Goal: Transaction & Acquisition: Purchase product/service

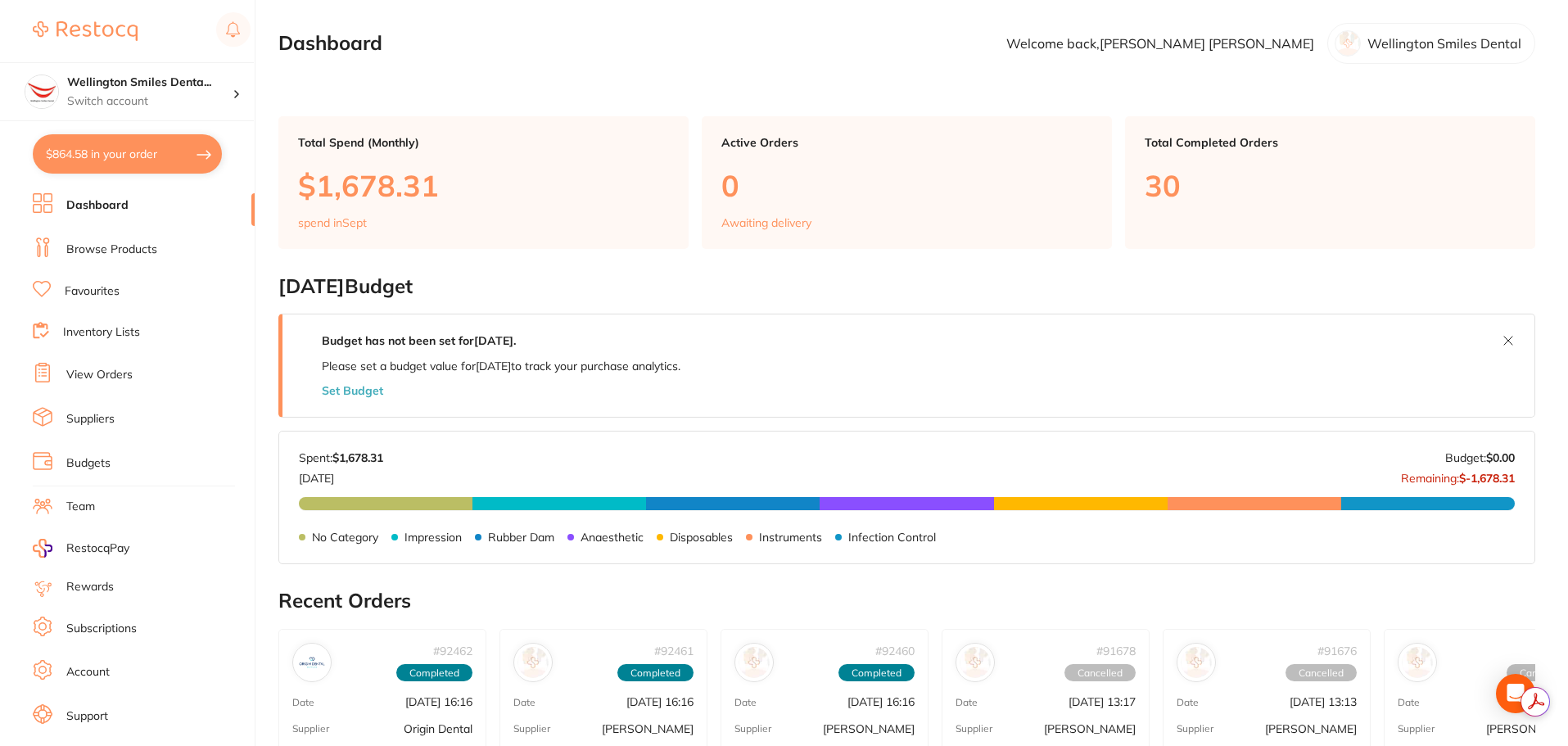
click at [102, 144] on button "$864.58 in your order" at bounding box center [128, 154] width 189 height 39
checkbox input "true"
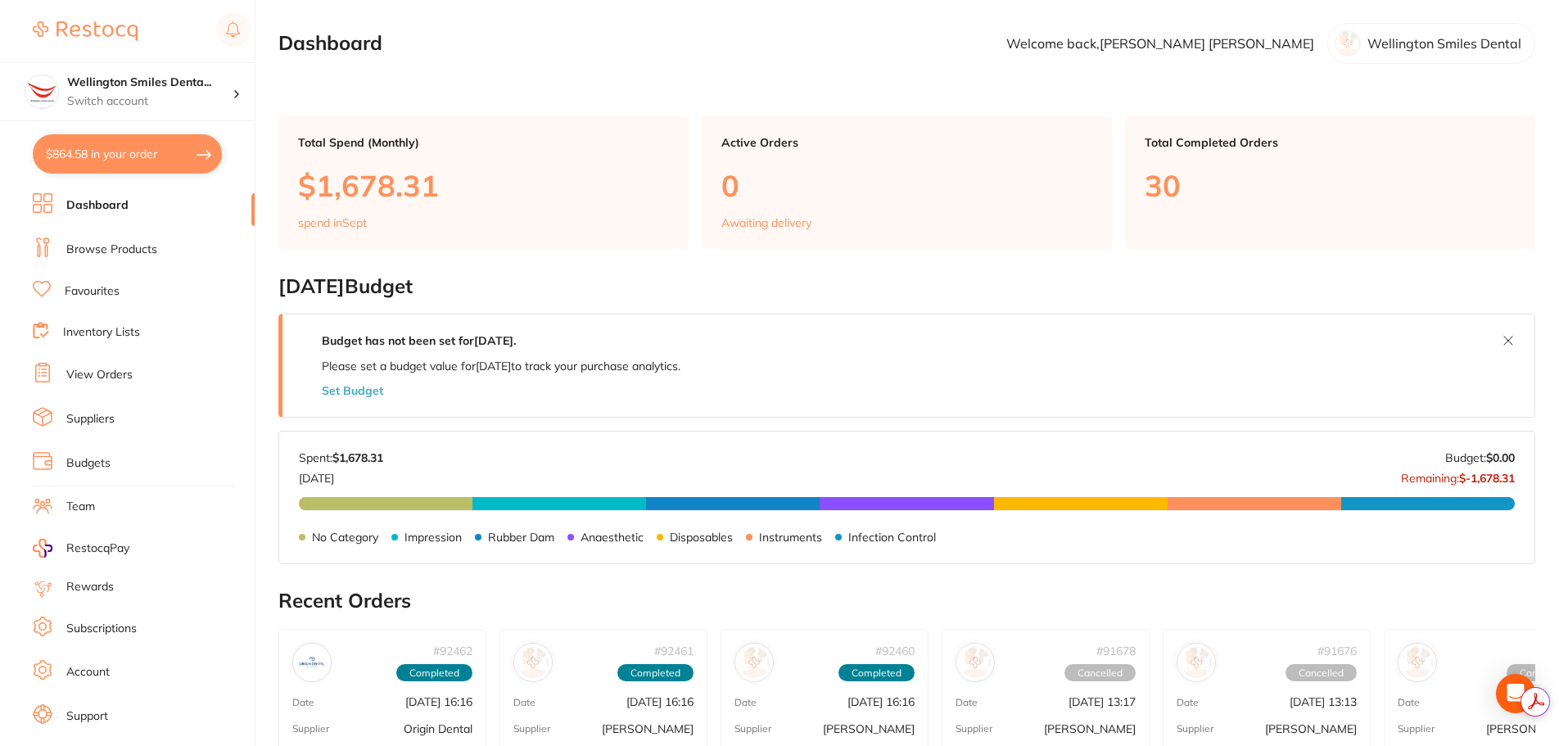
checkbox input "true"
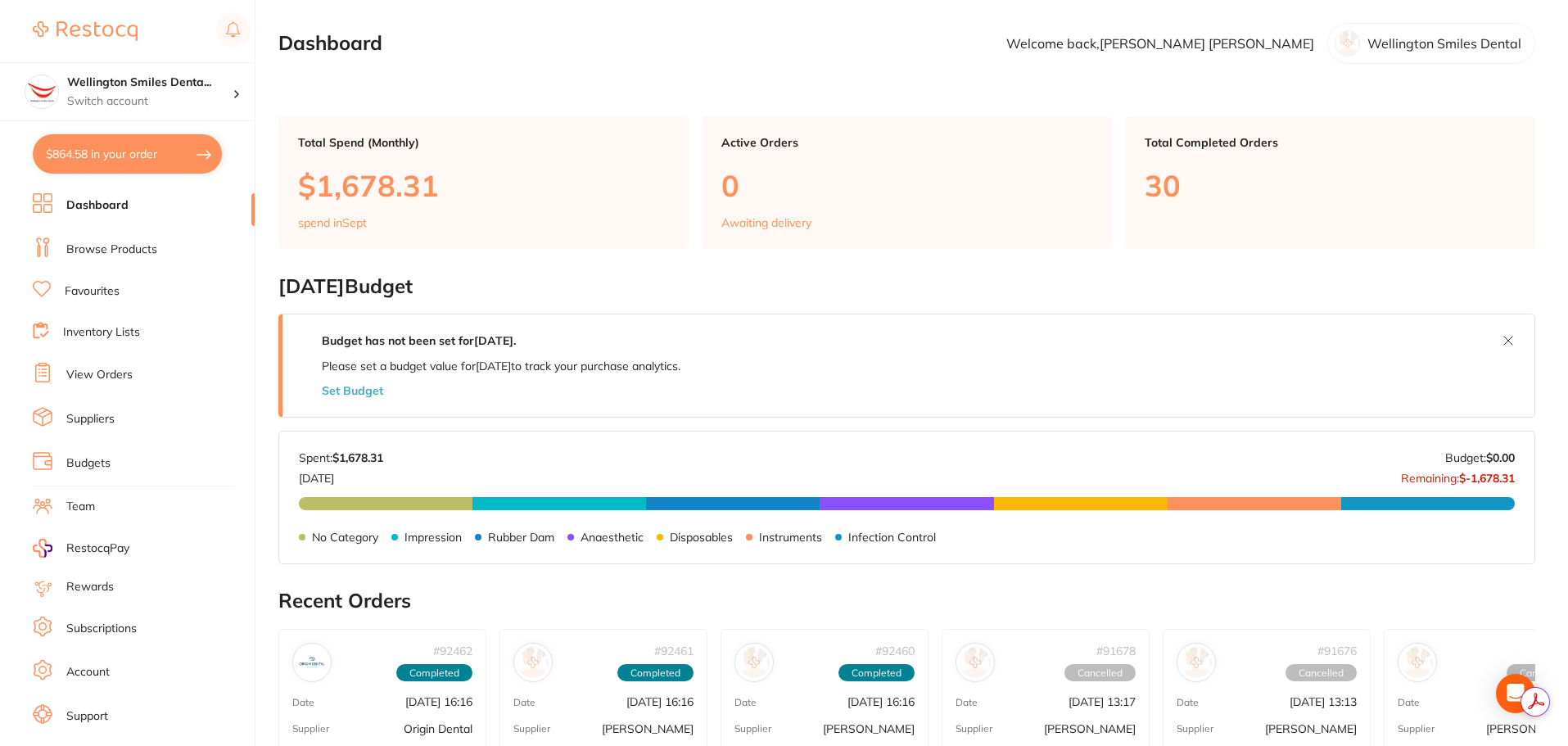
checkbox input "true"
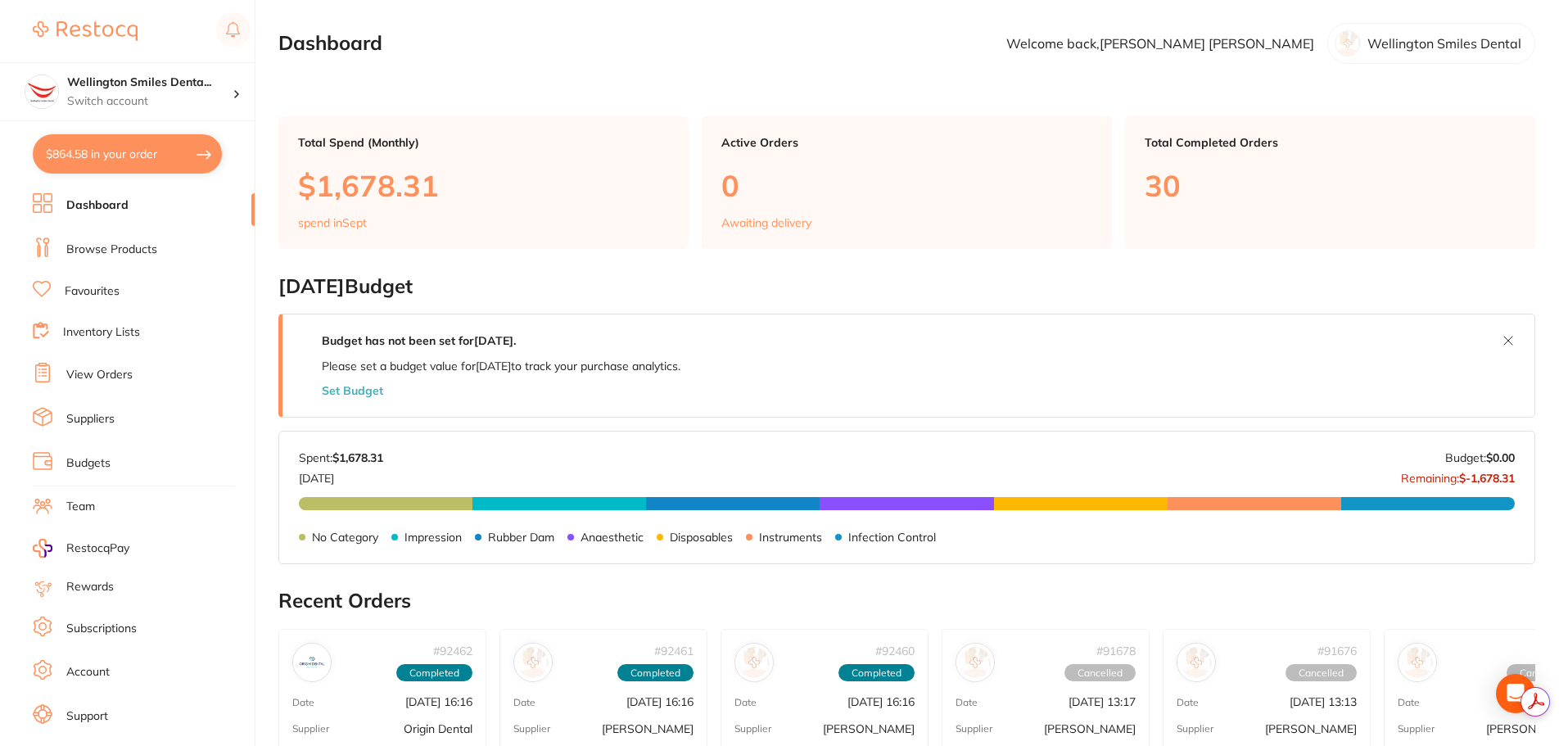
checkbox input "true"
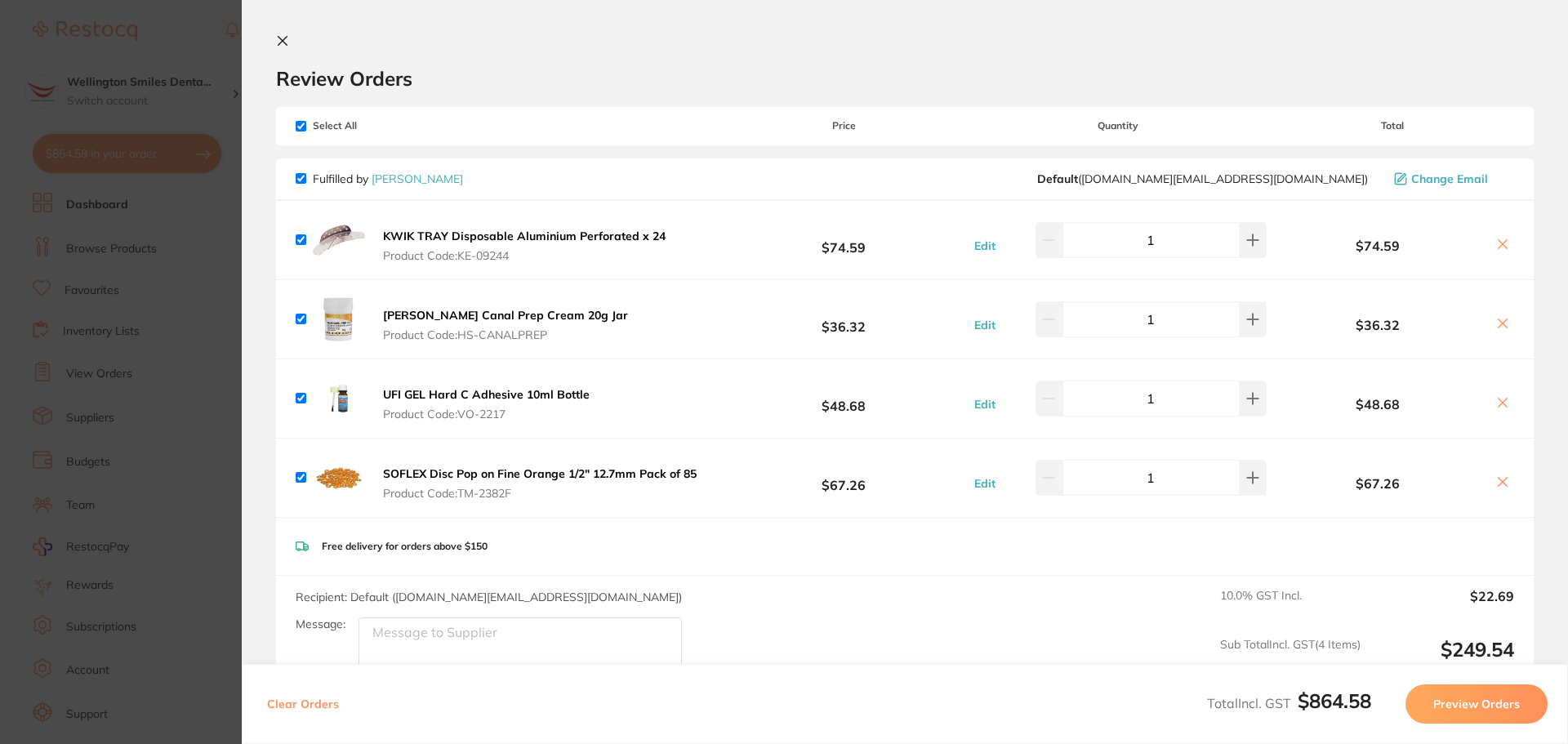
click at [1496, 477] on icon at bounding box center [1502, 481] width 13 height 13
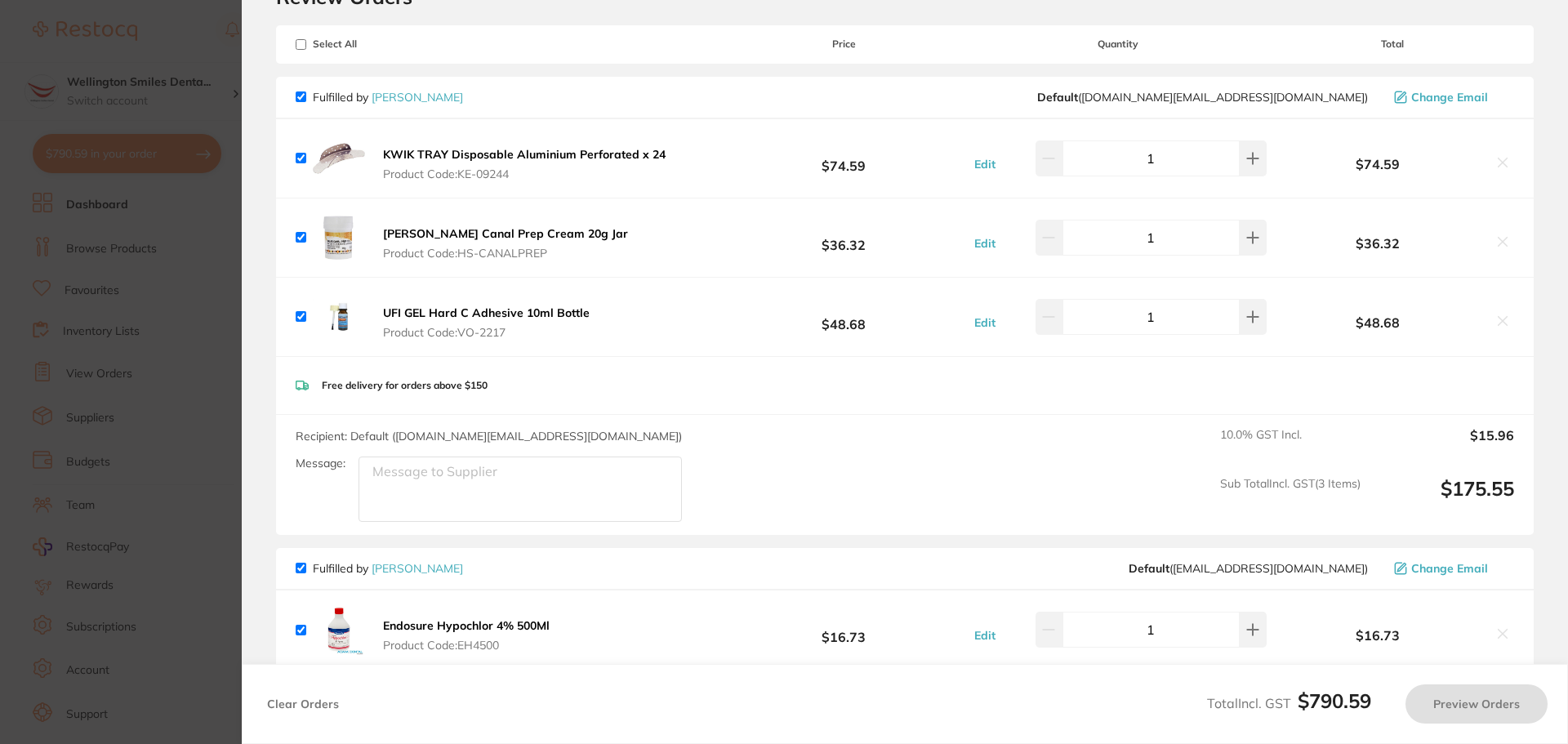
checkbox input "true"
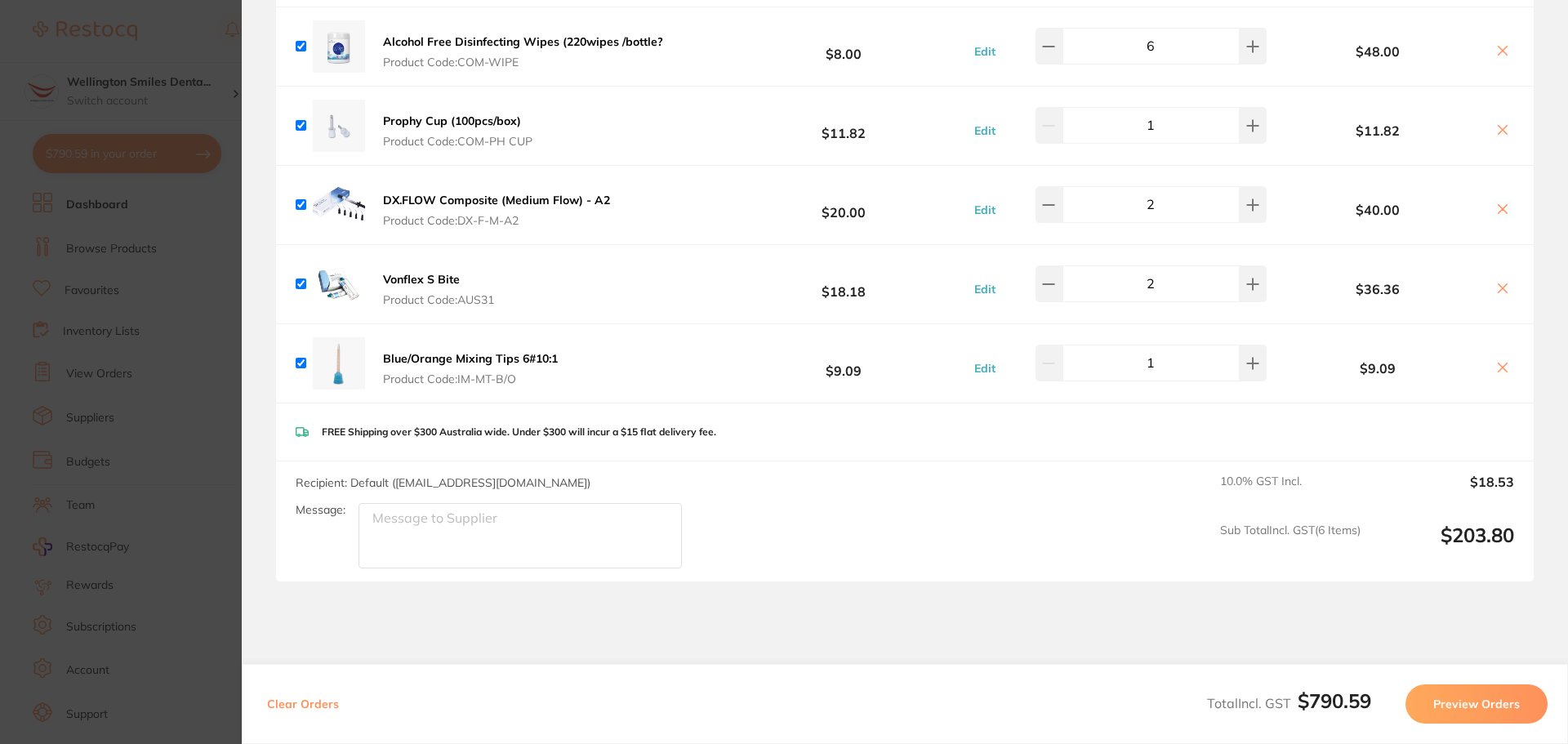
scroll to position [1470, 0]
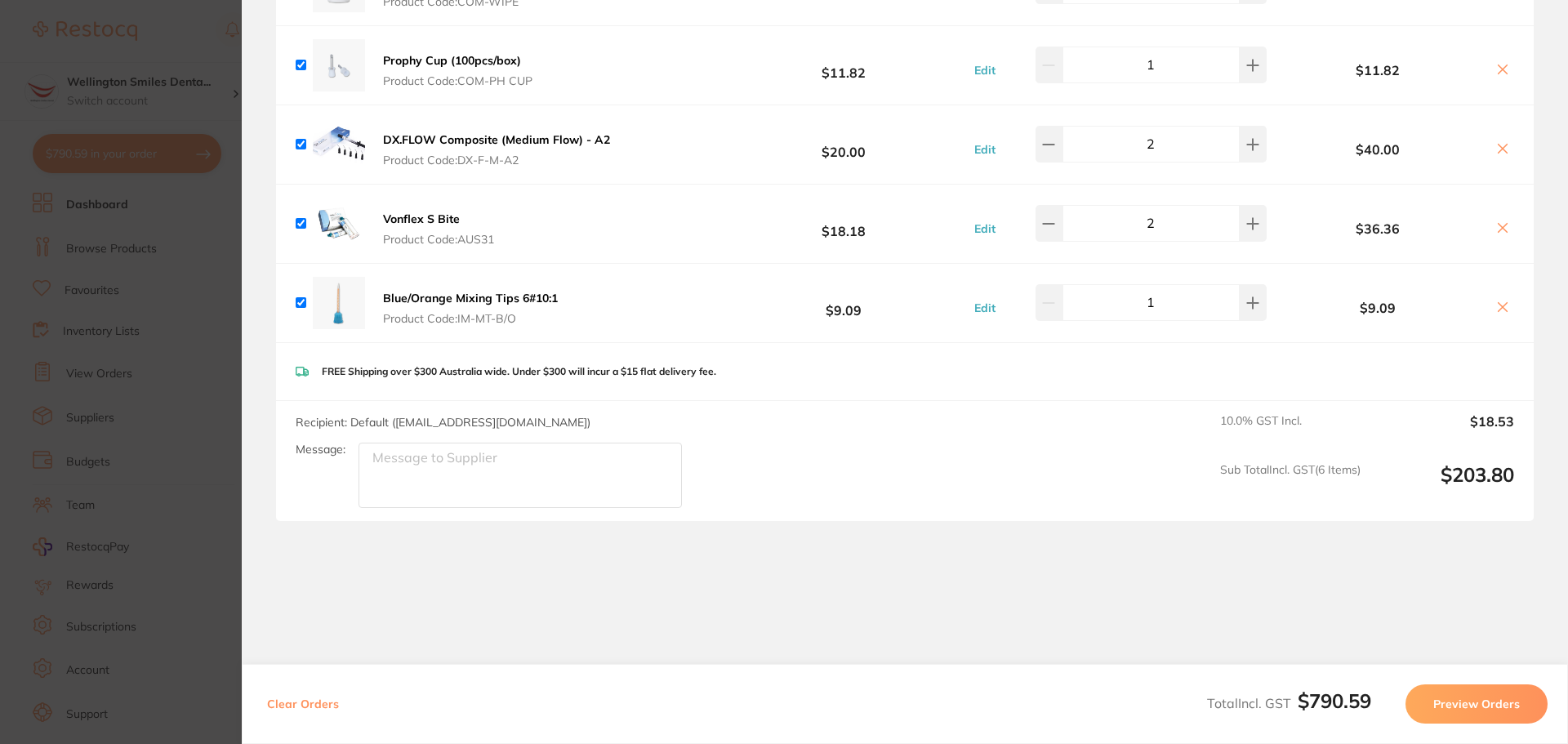
click at [112, 317] on section "Update RRP Set your pre negotiated price for this item. Item Agreed RRP (excl. …" at bounding box center [784, 372] width 1568 height 744
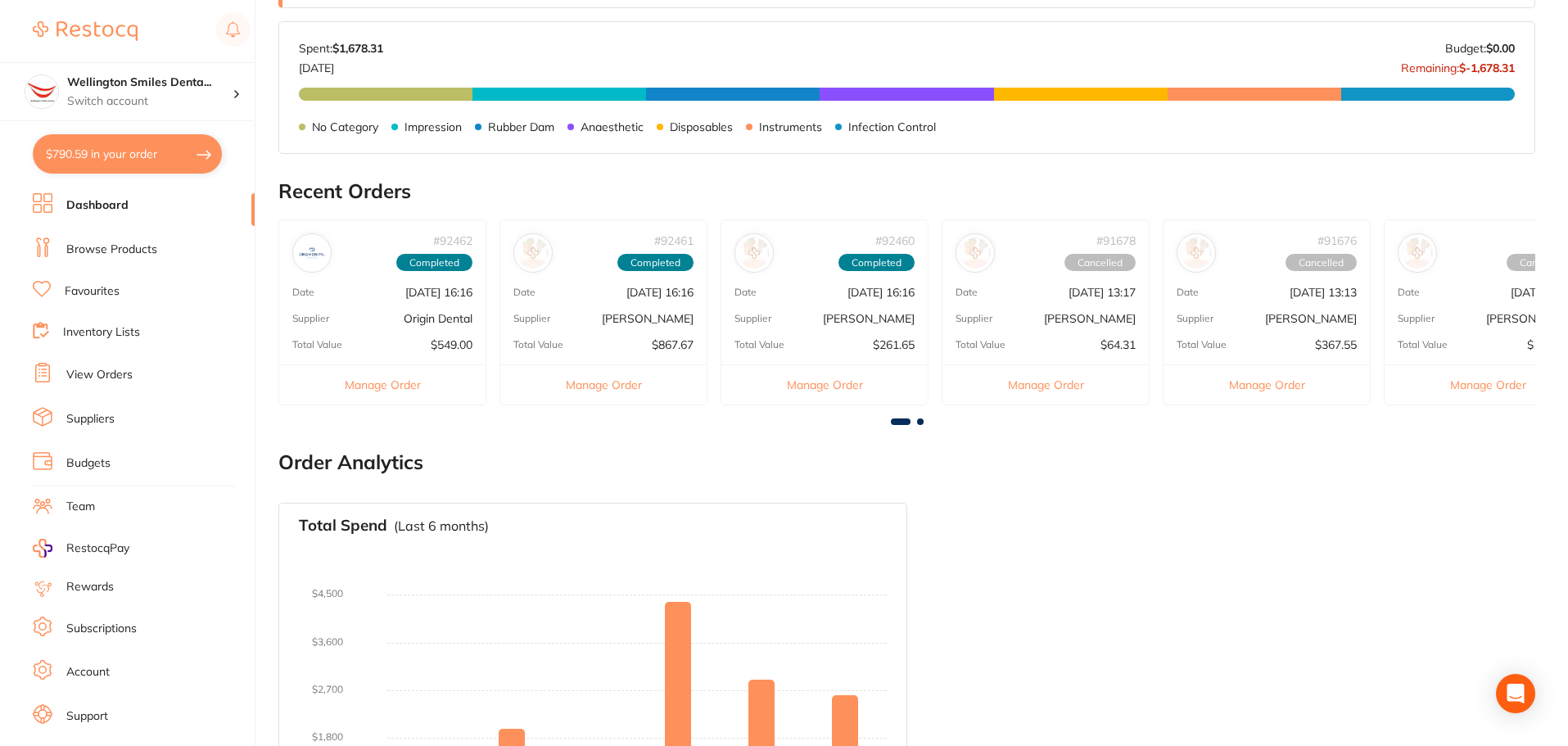
click at [119, 146] on button "$790.59 in your order" at bounding box center [128, 154] width 189 height 39
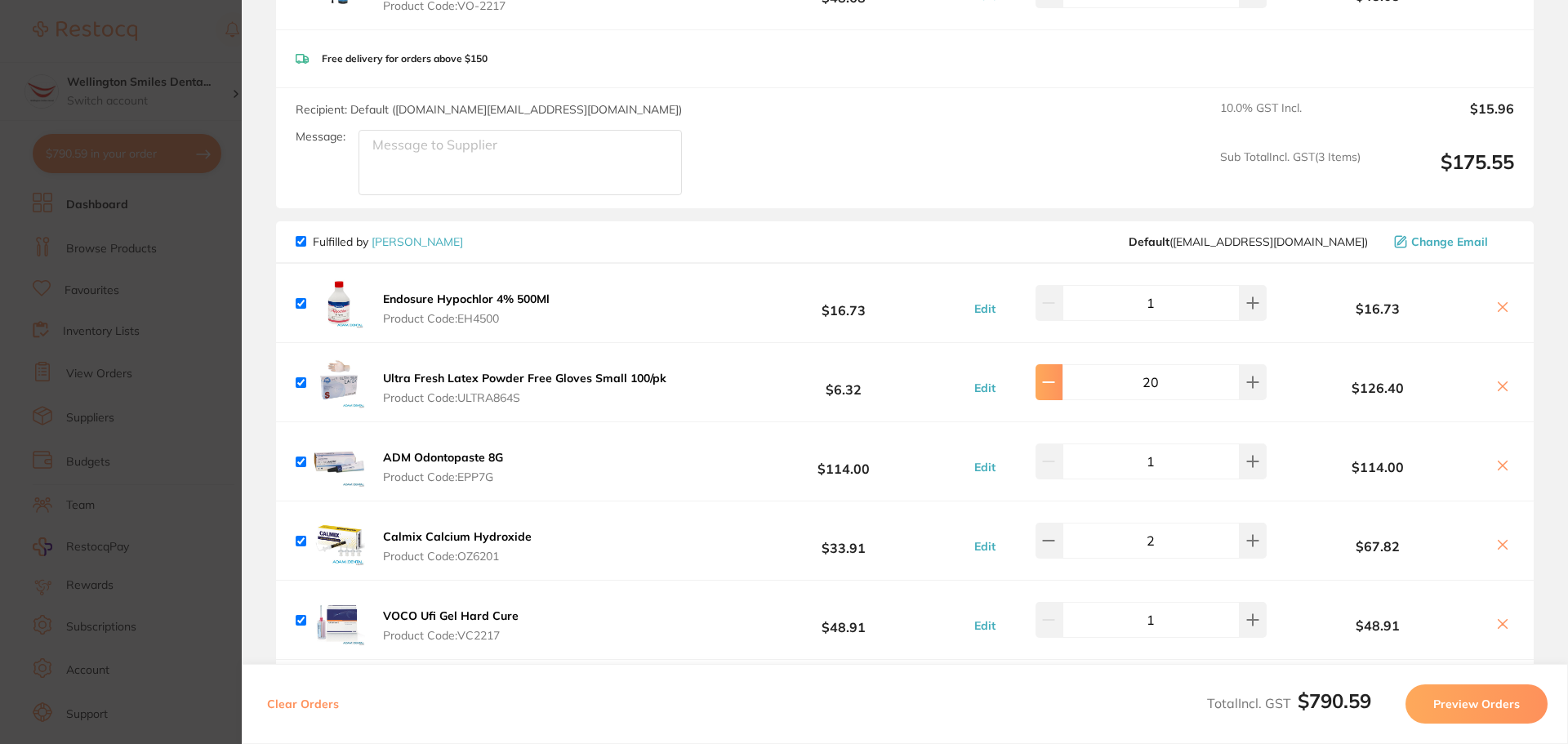
click at [1053, 377] on icon at bounding box center [1048, 382] width 13 height 13
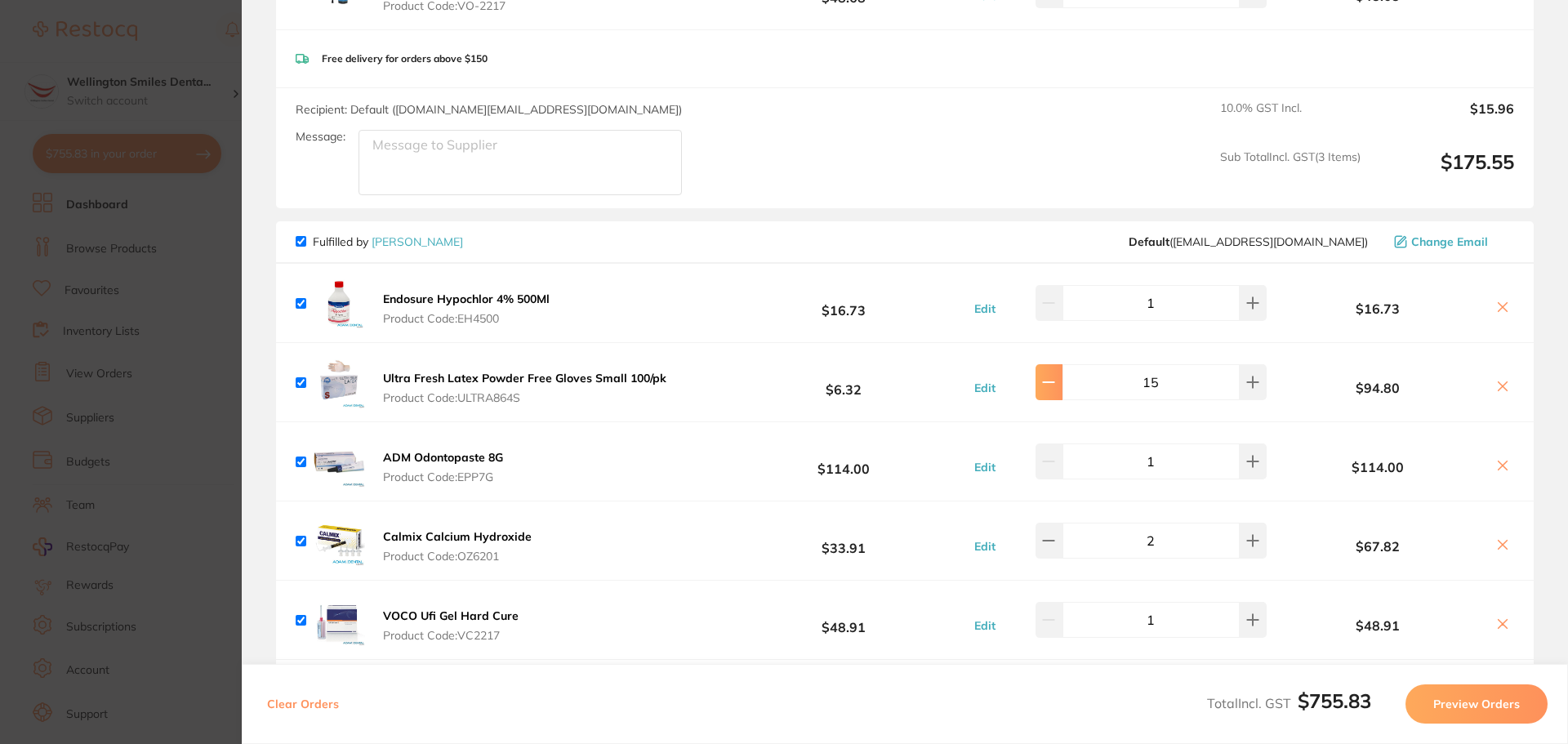
click at [1053, 377] on icon at bounding box center [1048, 382] width 13 height 13
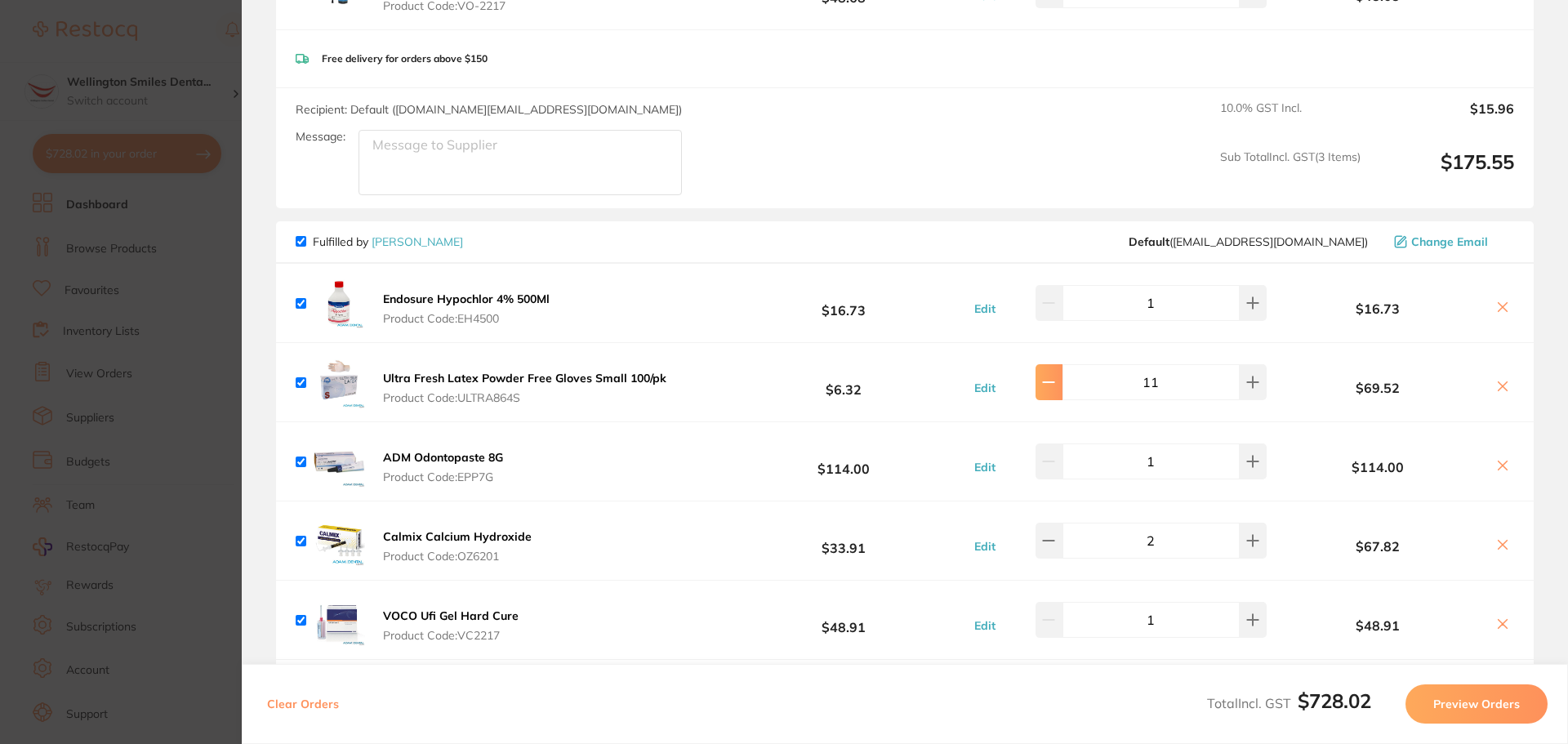
type input "10"
click at [139, 398] on section "Update RRP Set your pre negotiated price for this item. Item Agreed RRP (excl. …" at bounding box center [784, 372] width 1568 height 744
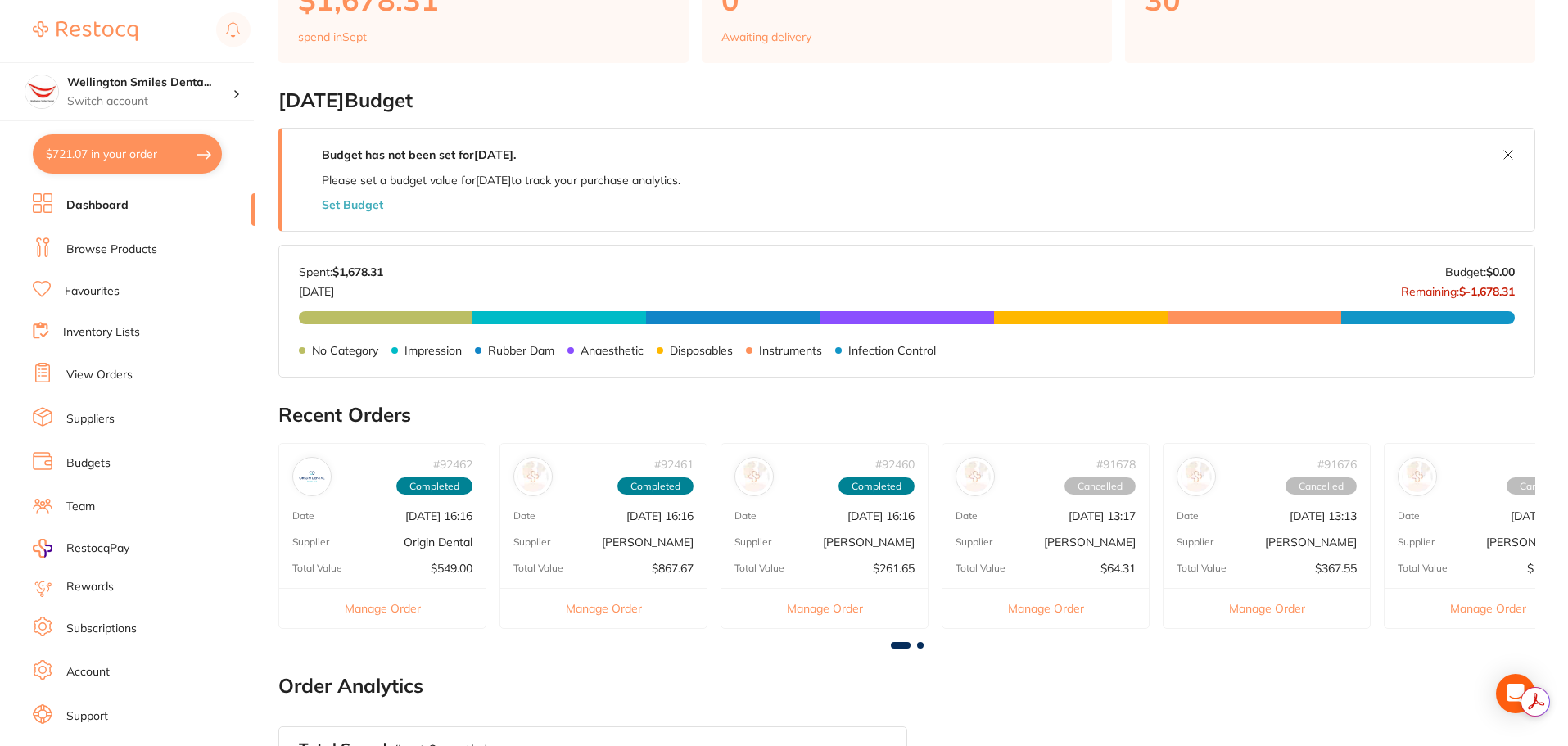
scroll to position [82, 0]
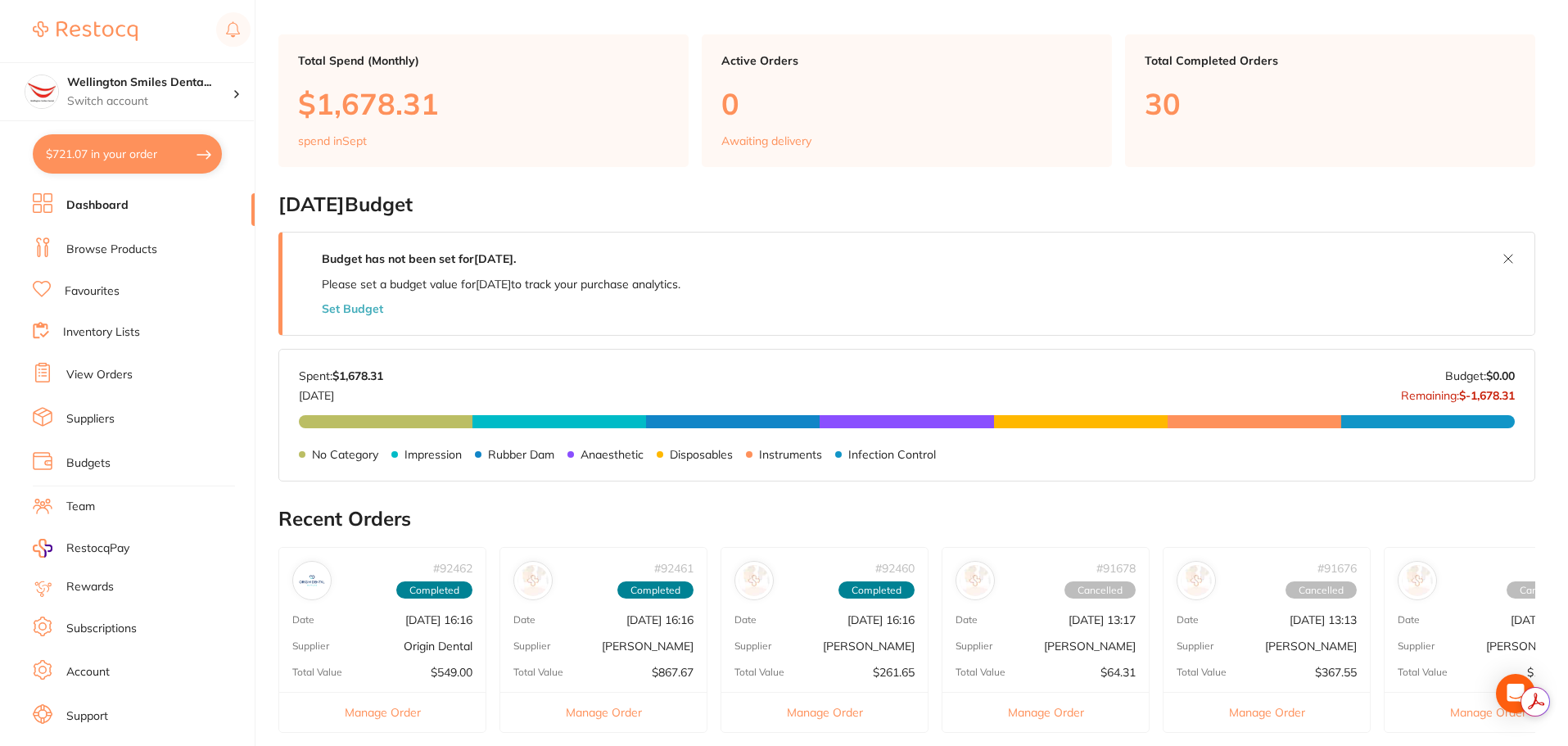
click at [109, 148] on button "$721.07 in your order" at bounding box center [128, 154] width 189 height 39
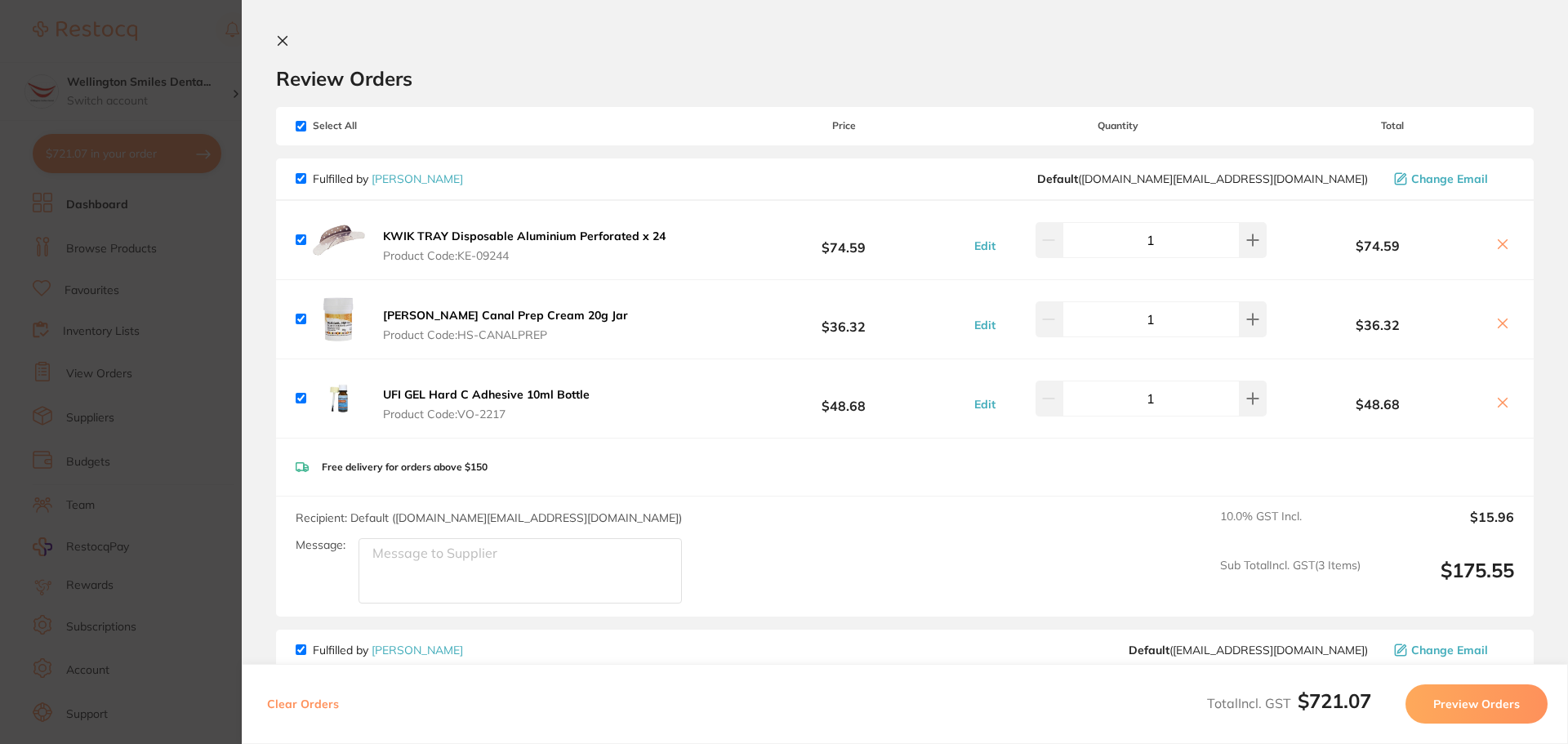
scroll to position [327, 0]
